Goal: Information Seeking & Learning: Learn about a topic

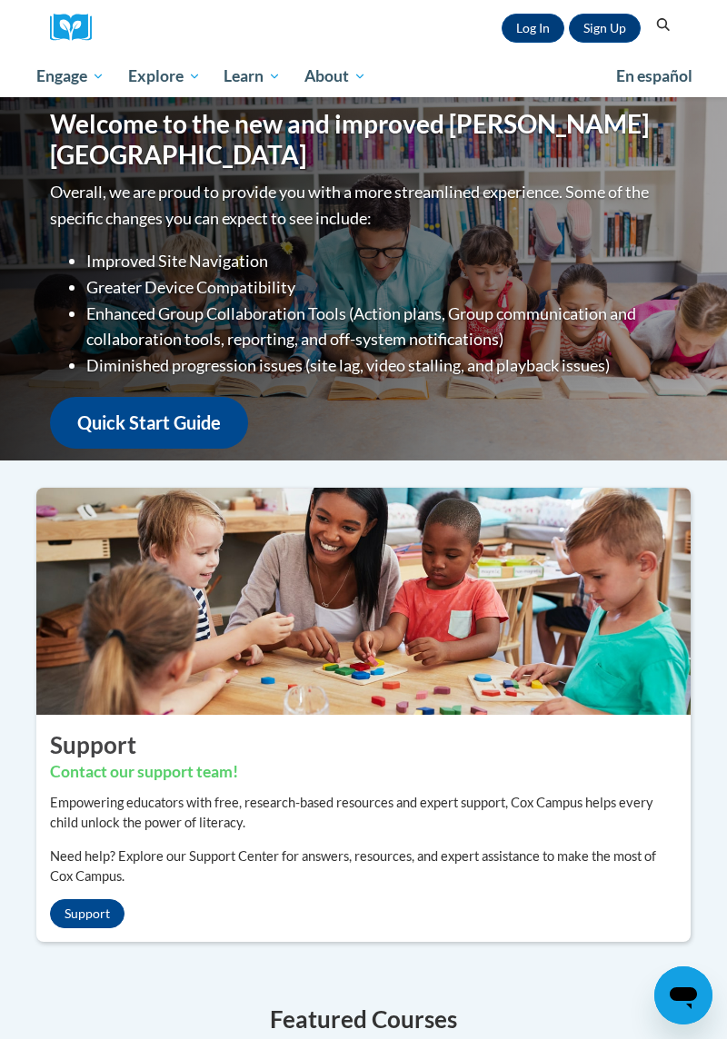
click at [503, 34] on div "Sign Up Log In" at bounding box center [569, 28] width 144 height 29
click at [537, 35] on link "Log In" at bounding box center [532, 28] width 63 height 29
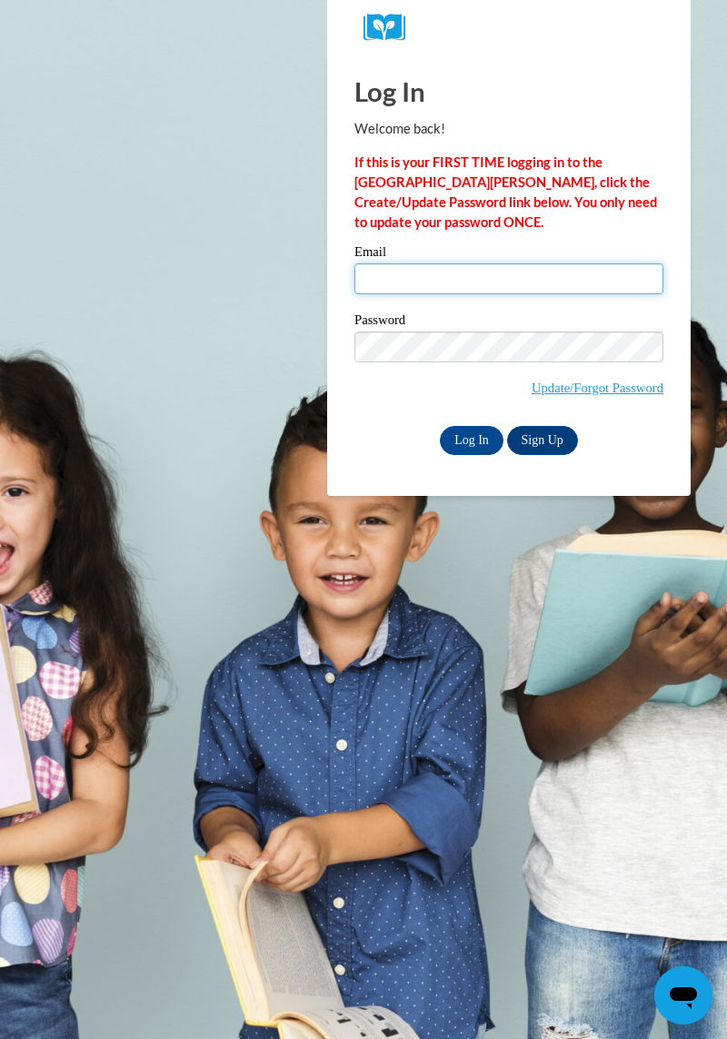
click at [379, 275] on input "Email" at bounding box center [508, 278] width 309 height 31
type input "[EMAIL_ADDRESS][DOMAIN_NAME]"
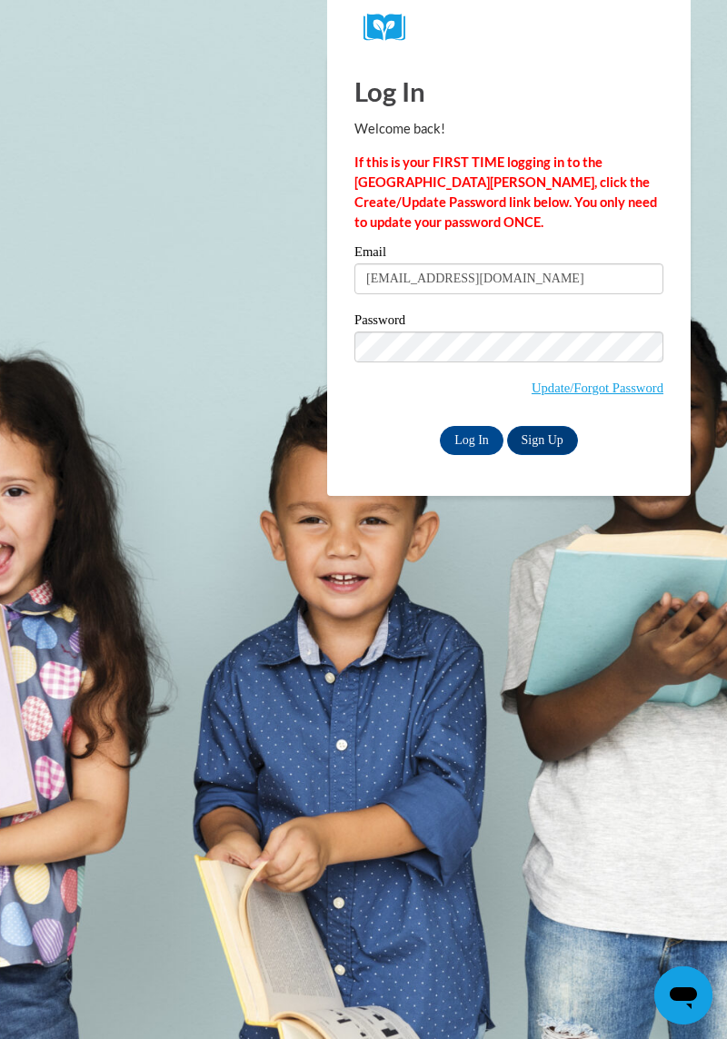
click at [440, 426] on input "Log In" at bounding box center [472, 440] width 64 height 29
click at [479, 431] on input "Log In" at bounding box center [472, 440] width 64 height 29
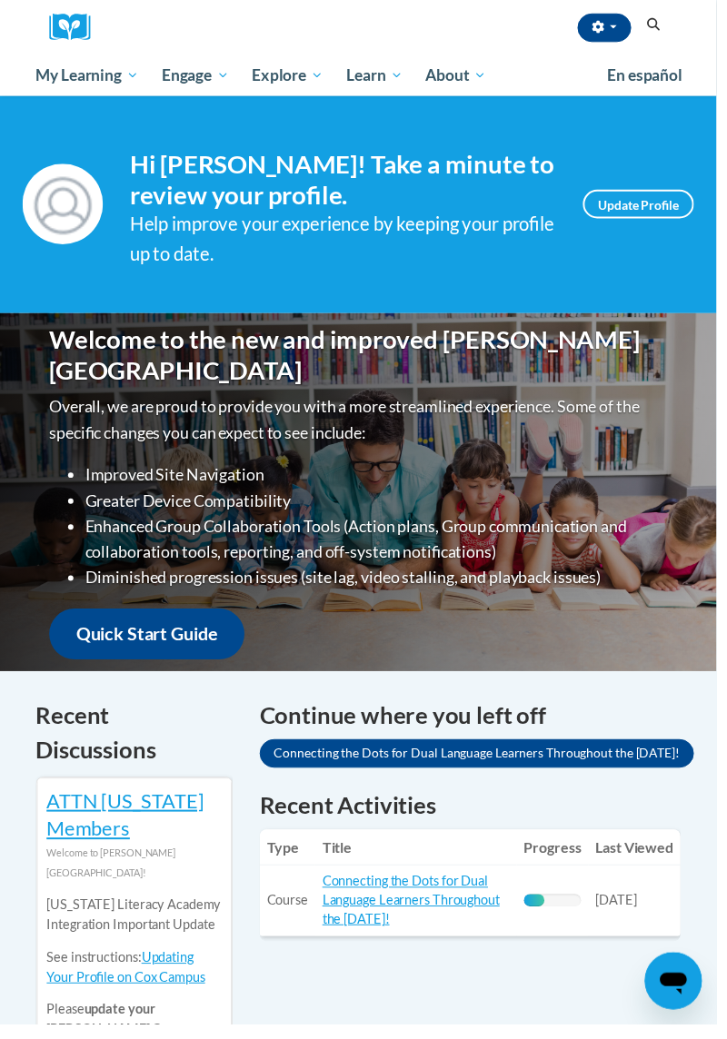
click at [149, 83] on link "My Learning" at bounding box center [89, 76] width 128 height 42
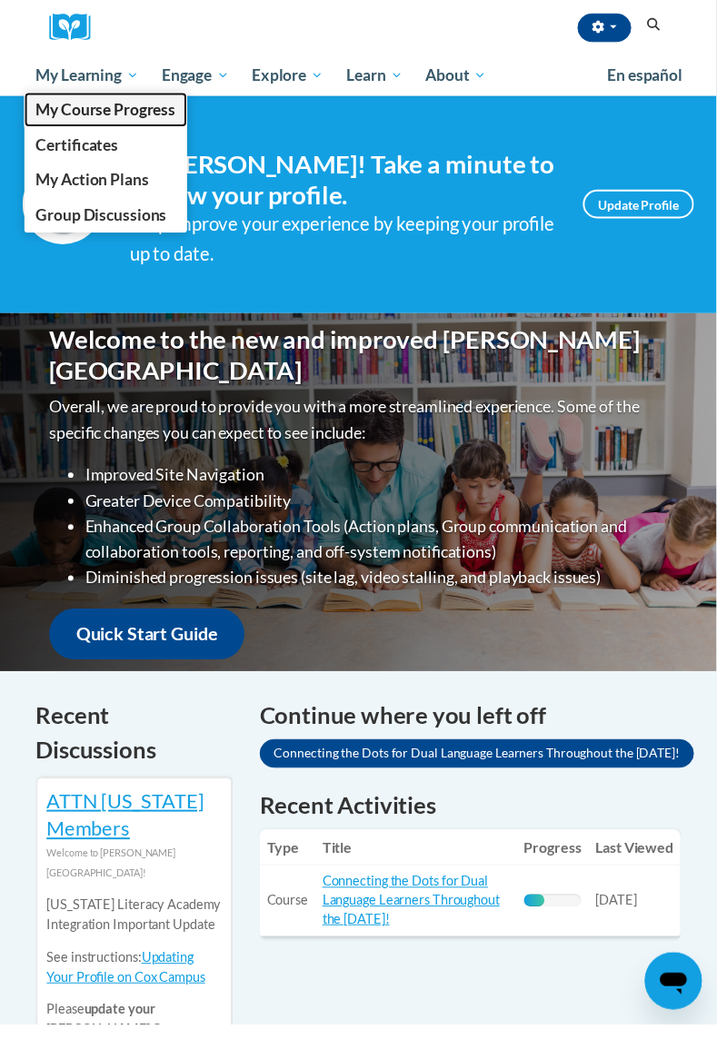
click at [94, 118] on span "My Course Progress" at bounding box center [107, 111] width 142 height 19
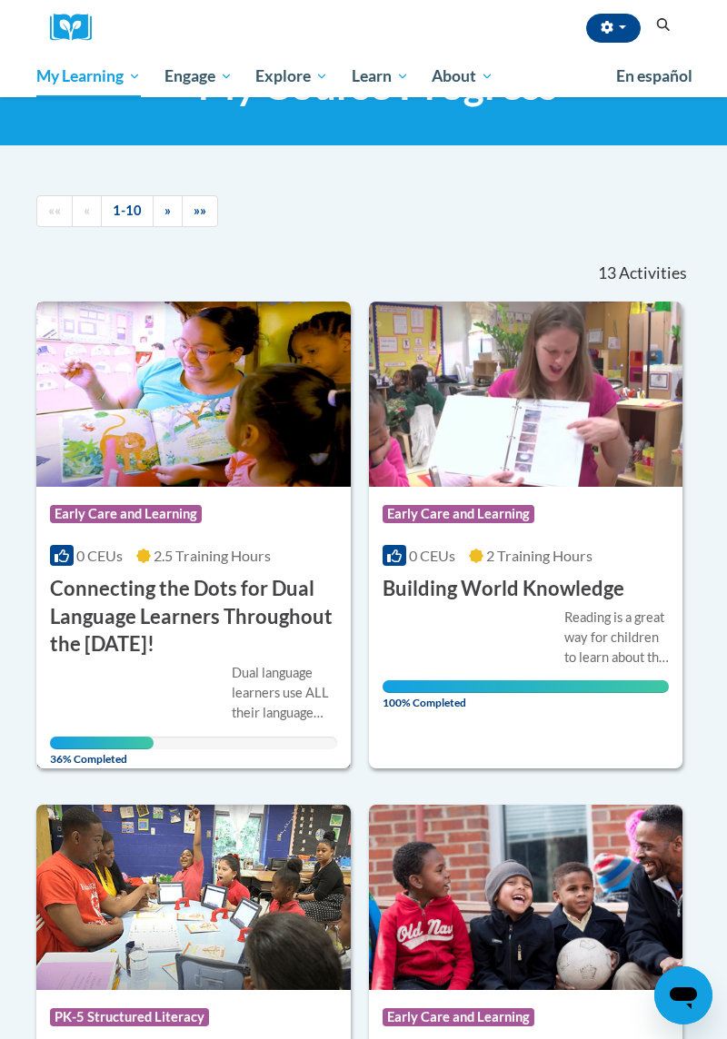
click at [206, 512] on div "Course Category: Early Care and Learning" at bounding box center [193, 516] width 287 height 41
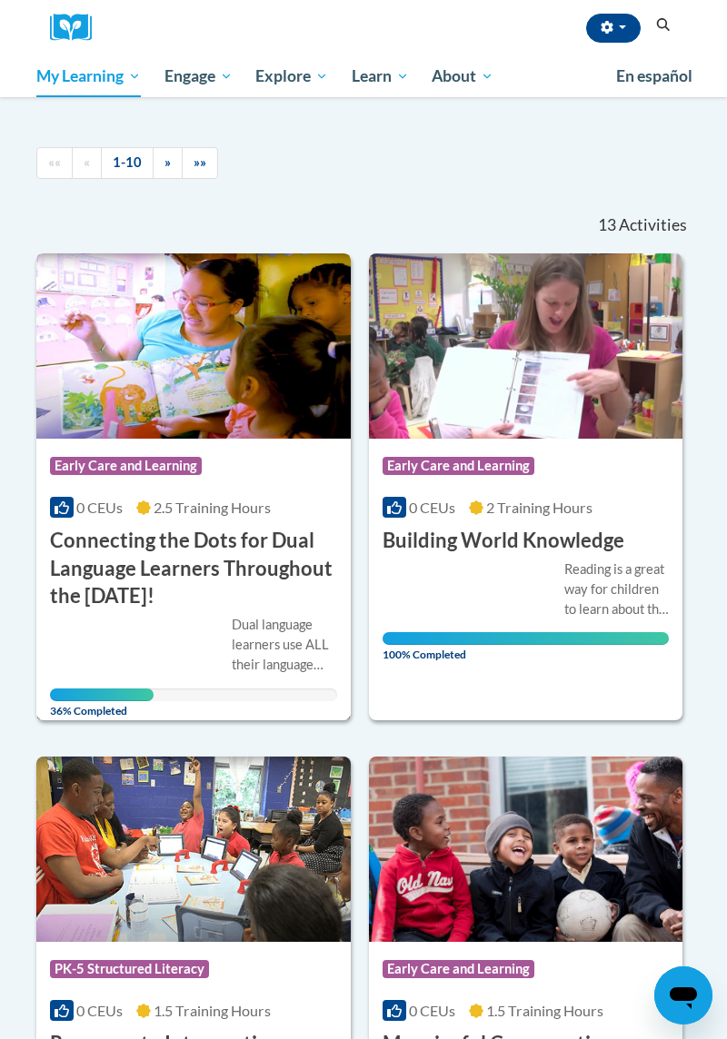
scroll to position [151, 0]
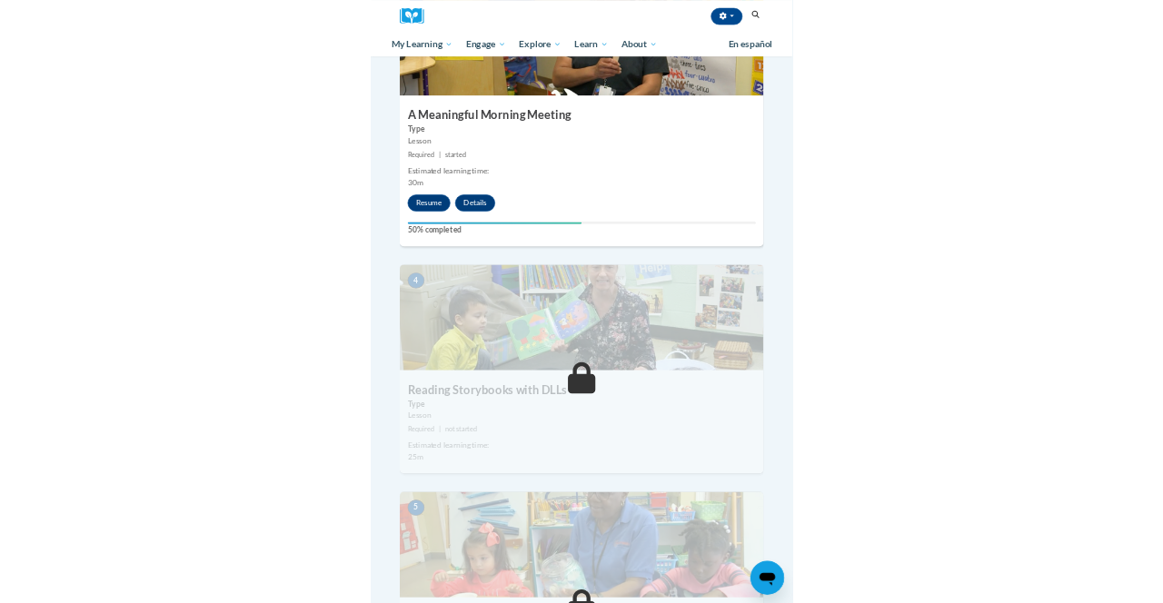
scroll to position [1594, 0]
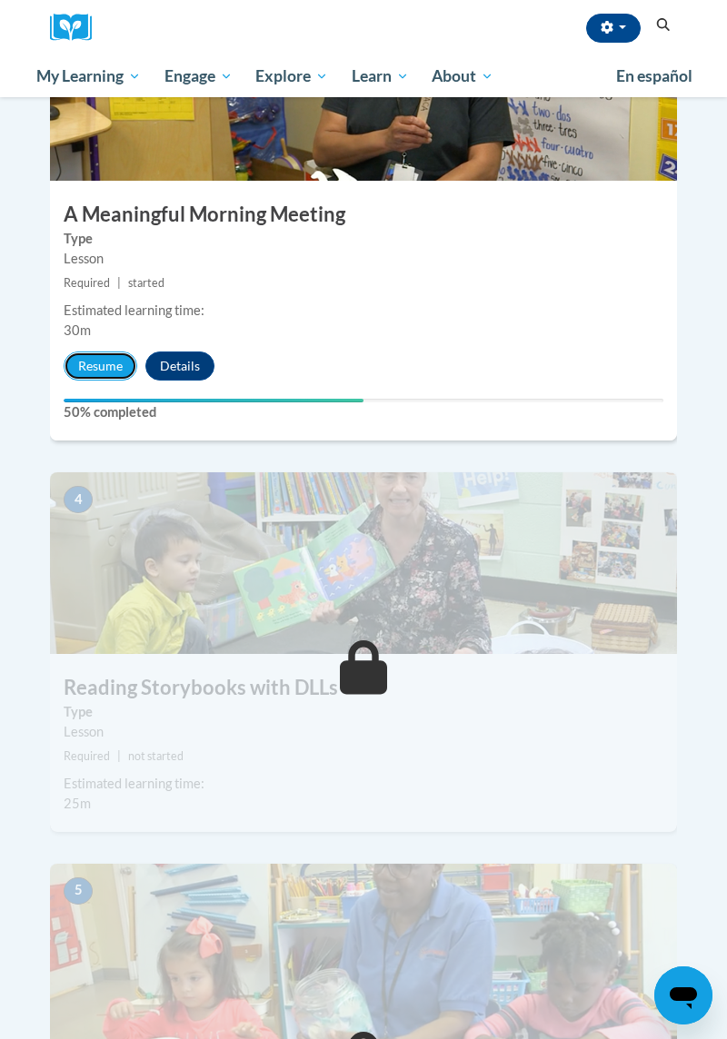
click button "Resume"
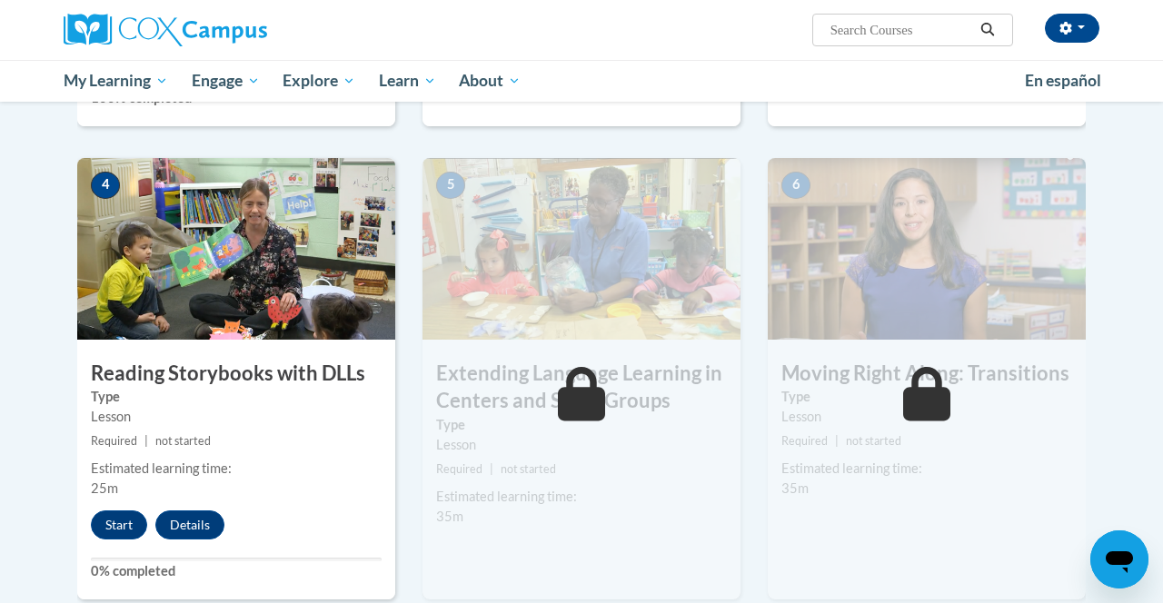
scroll to position [867, 0]
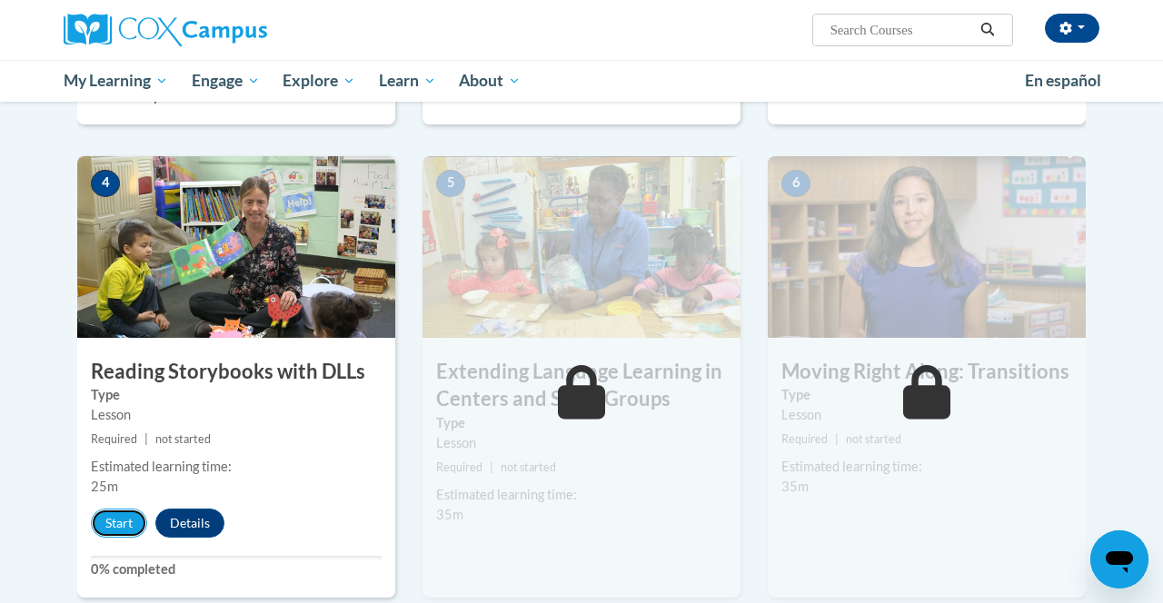
click at [113, 518] on button "Start" at bounding box center [119, 523] width 56 height 29
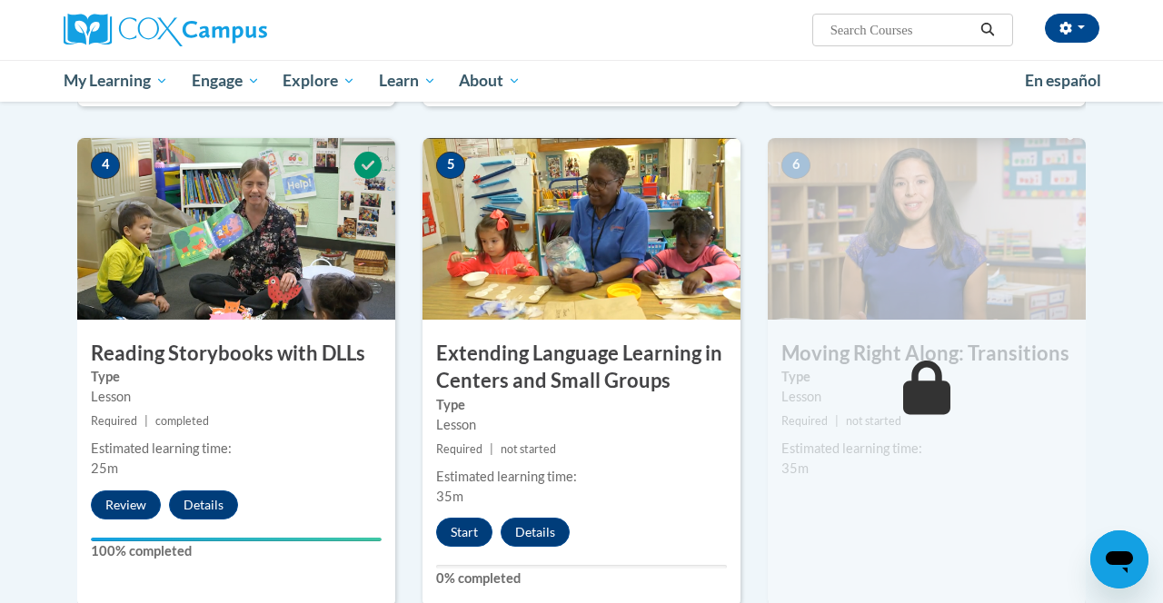
scroll to position [887, 0]
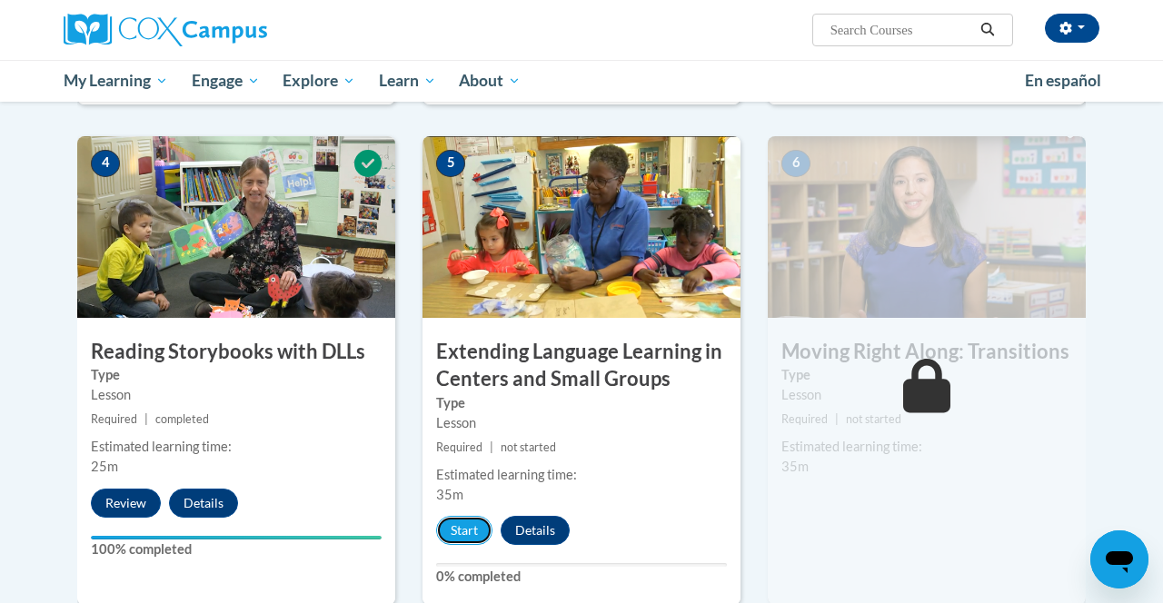
click at [466, 539] on button "Start" at bounding box center [464, 530] width 56 height 29
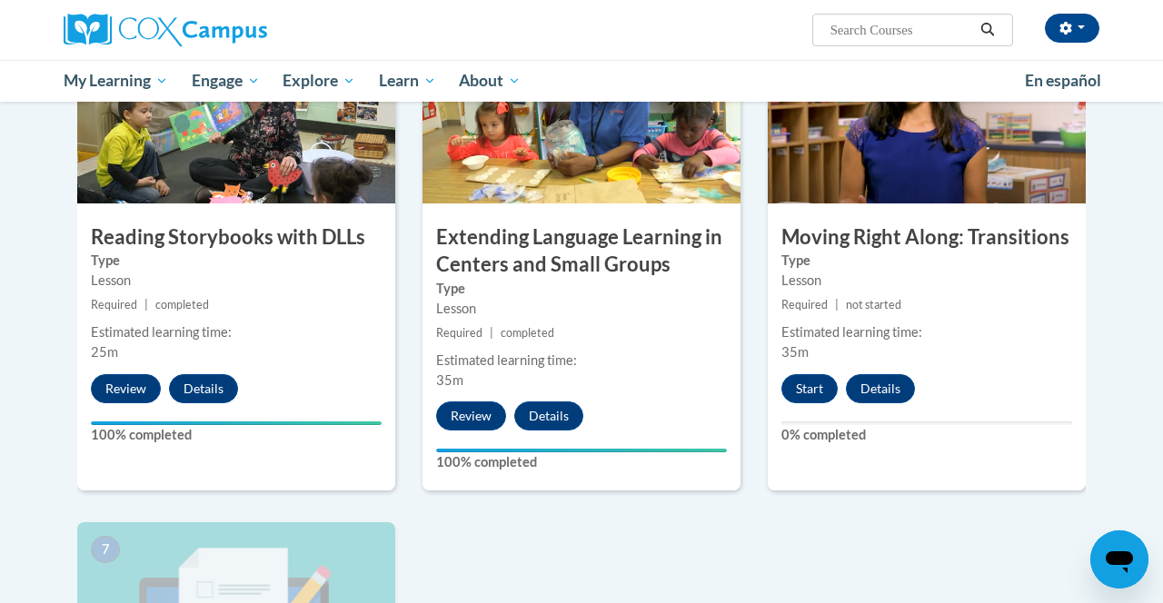
scroll to position [1010, 0]
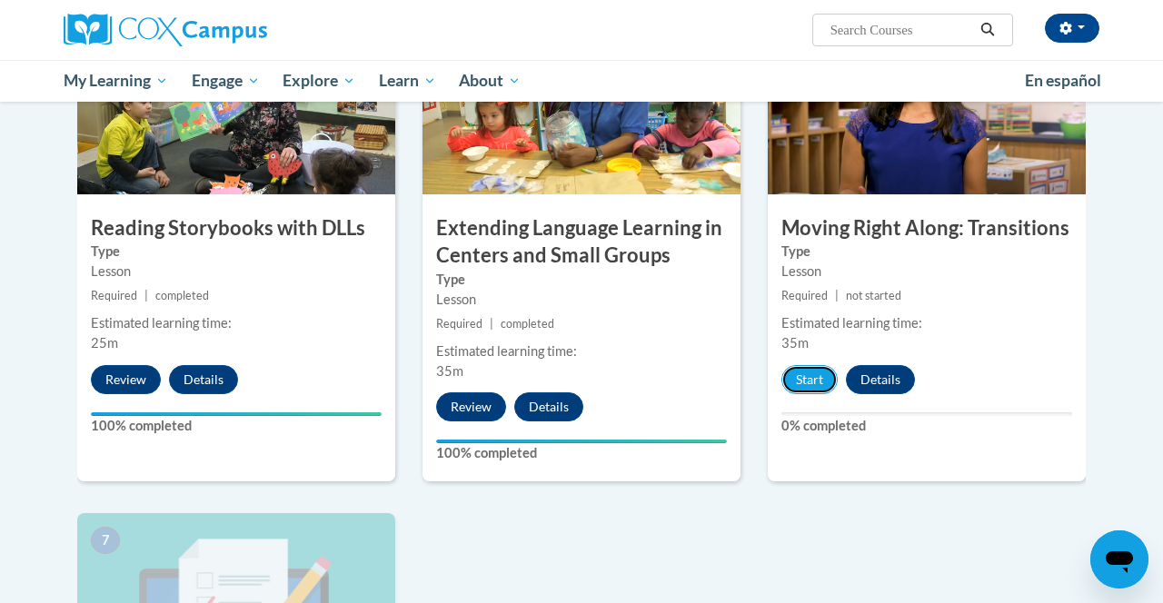
click at [808, 372] on button "Start" at bounding box center [809, 379] width 56 height 29
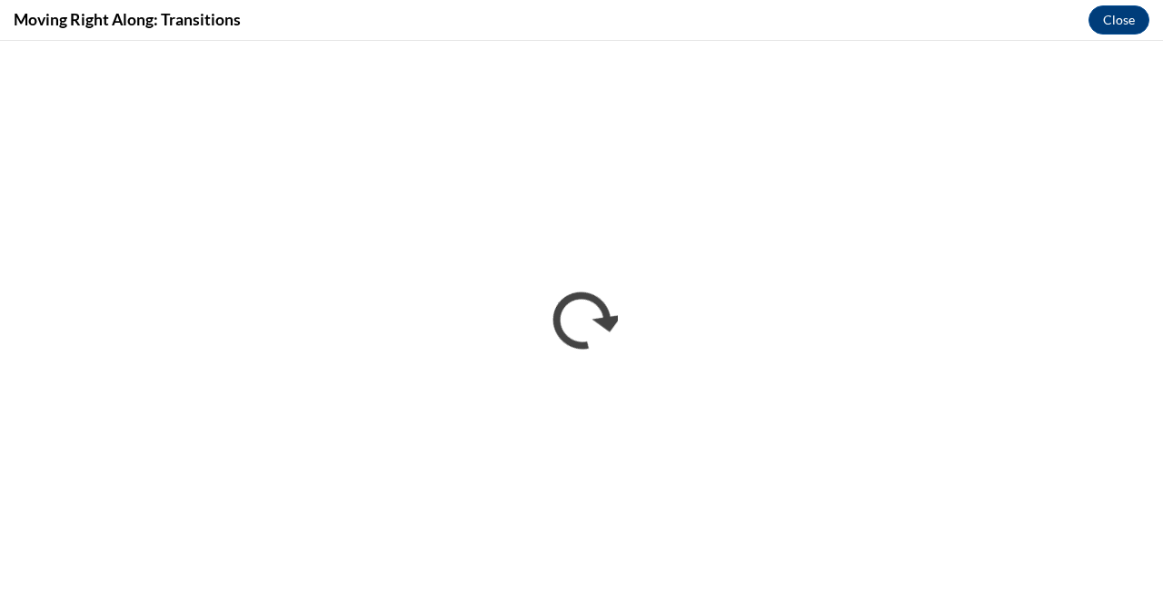
scroll to position [0, 0]
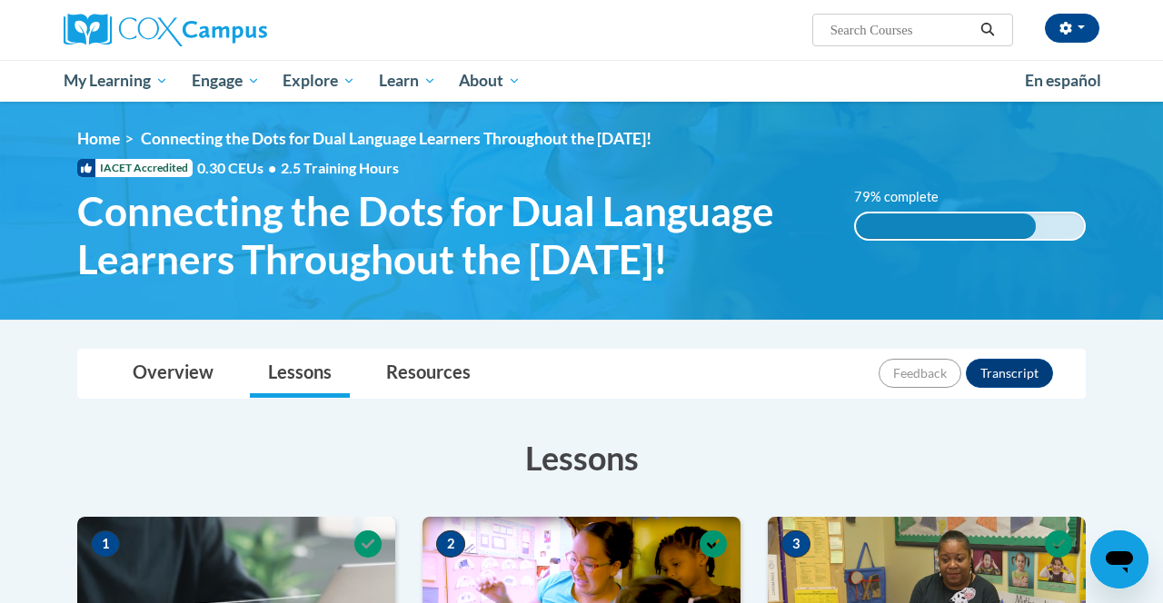
click at [1096, 36] on div "Nicole Graves (America/Chicago UTC-05:00) My Profile Inbox My Transcripts Log O…" at bounding box center [1072, 28] width 55 height 29
click at [1081, 39] on button "button" at bounding box center [1072, 28] width 55 height 29
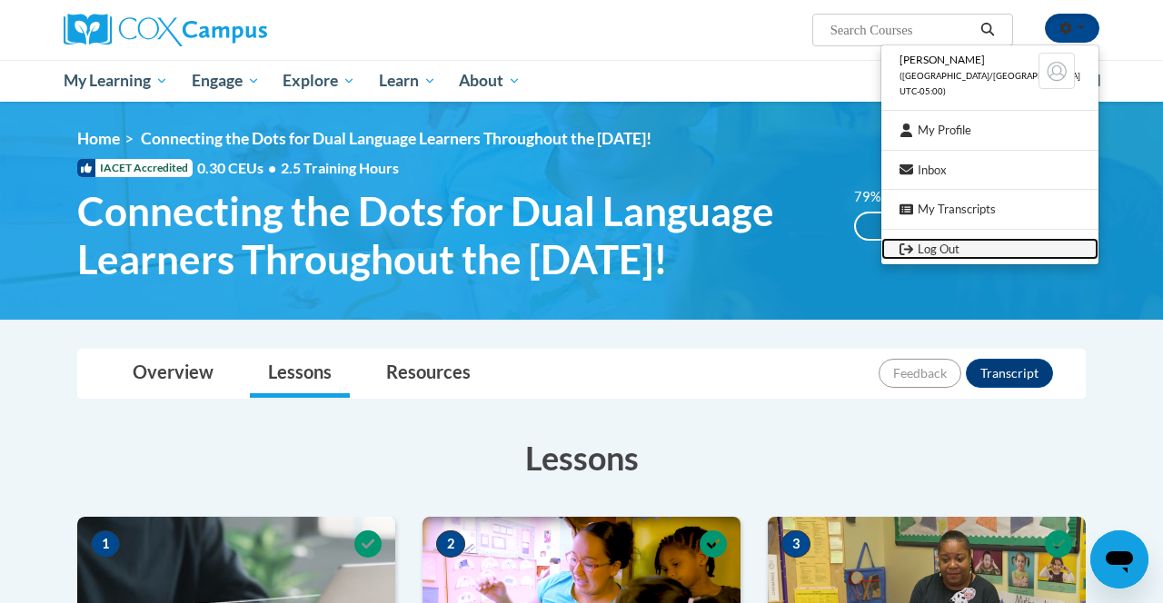
click at [997, 255] on link "Log Out" at bounding box center [989, 249] width 217 height 23
